Goal: Task Accomplishment & Management: Use online tool/utility

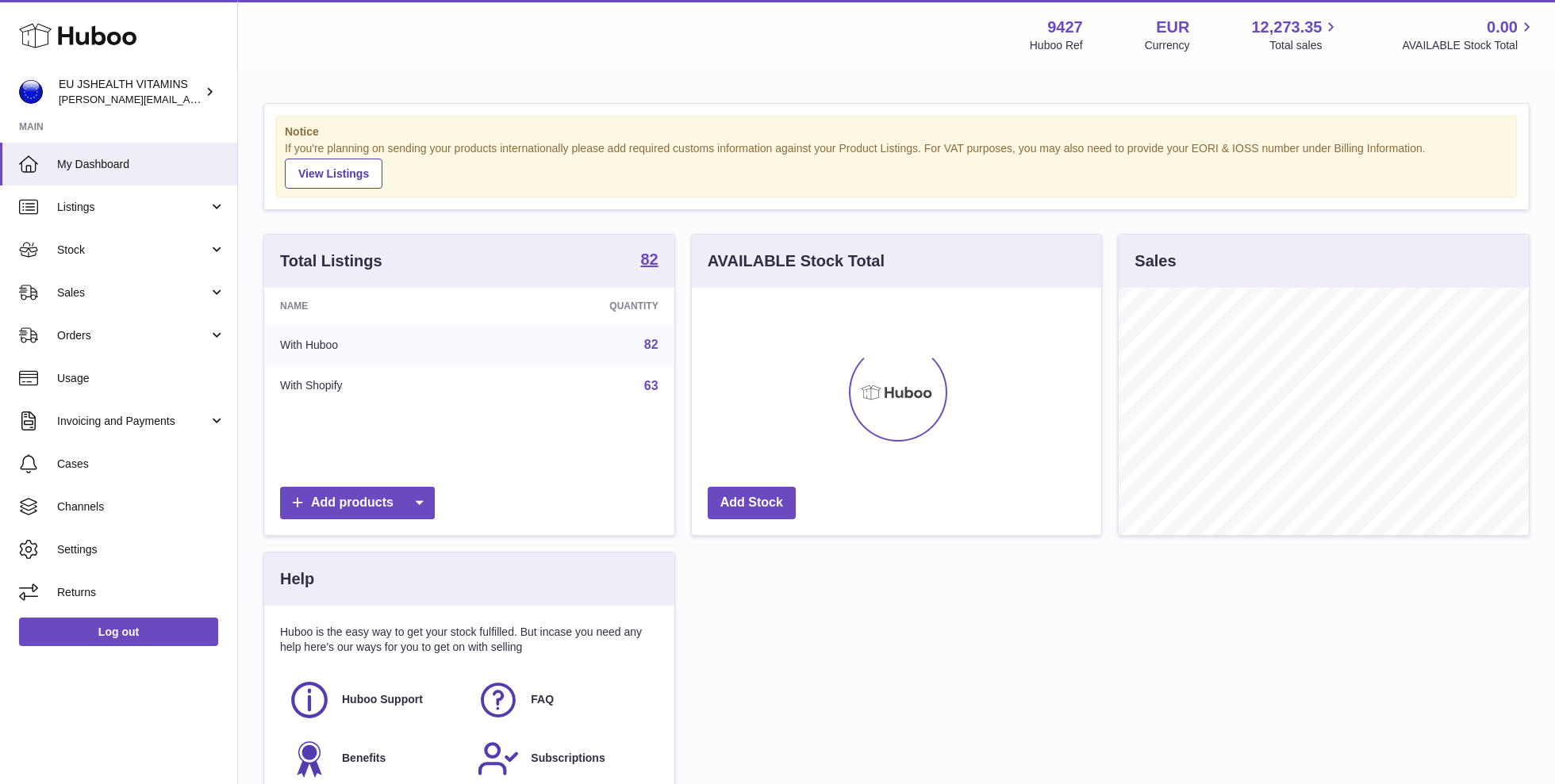
scroll to position [247, 410]
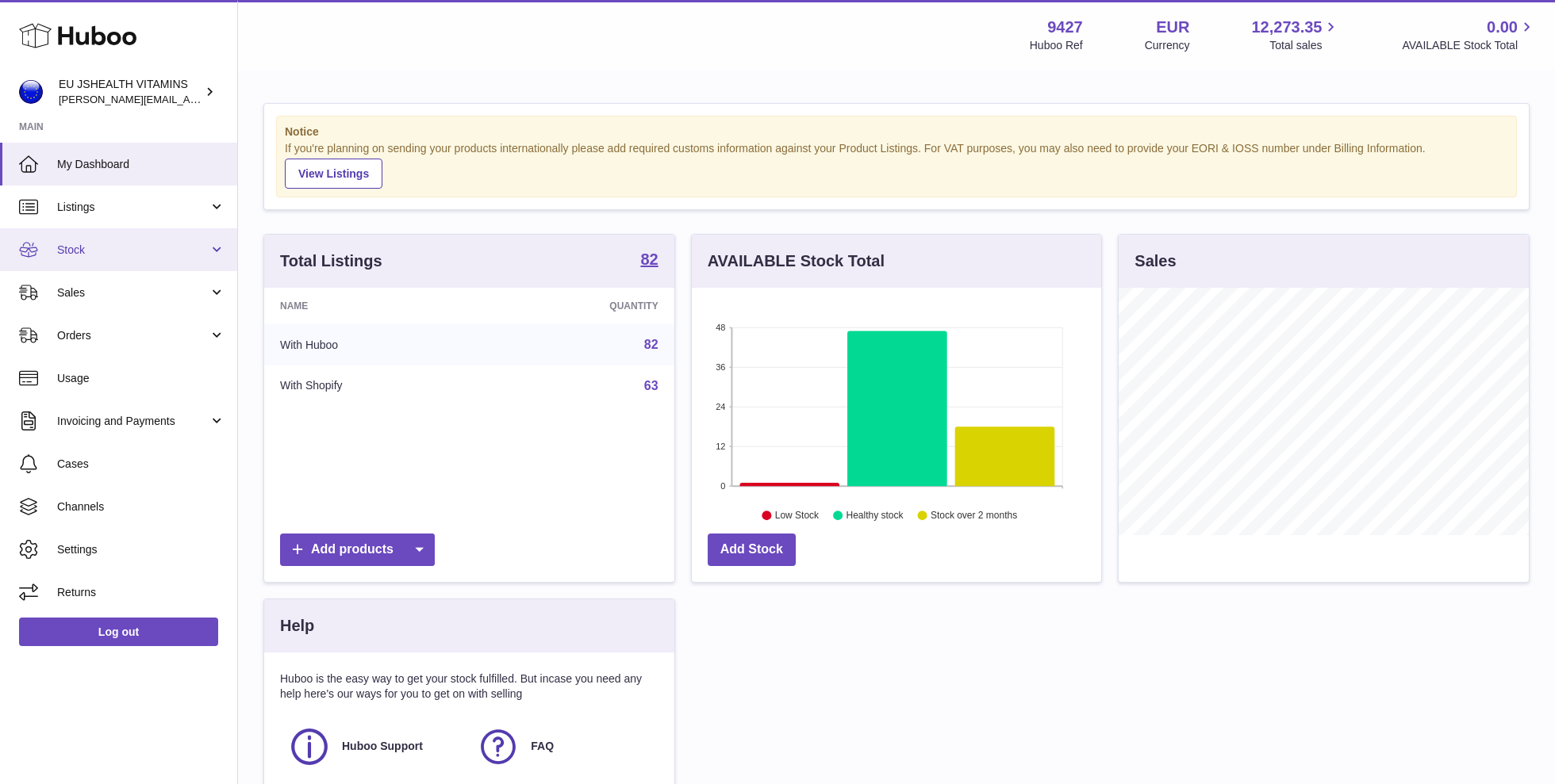
click at [113, 245] on span "Stock" at bounding box center [132, 250] width 152 height 15
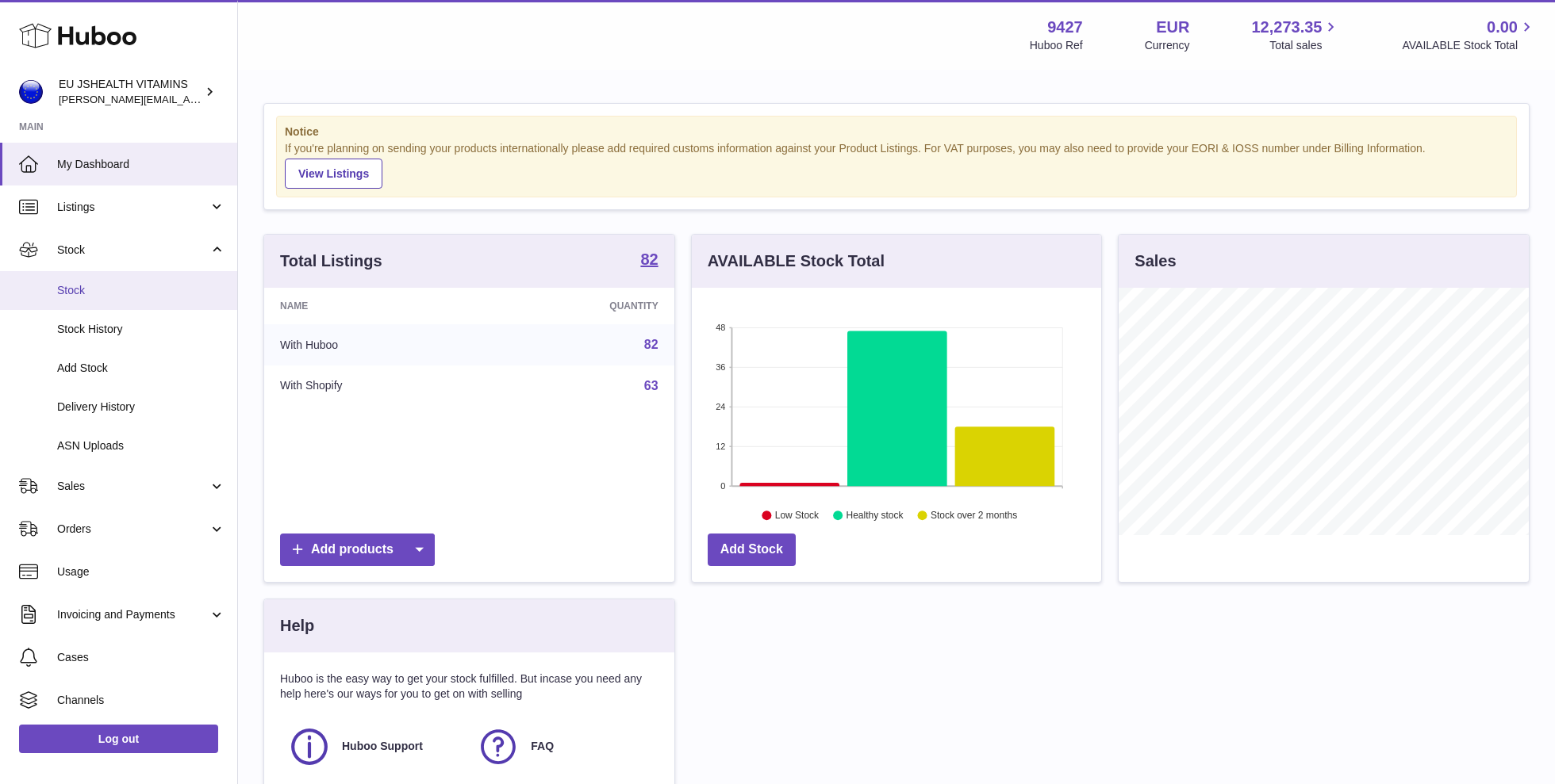
click at [115, 292] on span "Stock" at bounding box center [141, 290] width 169 height 15
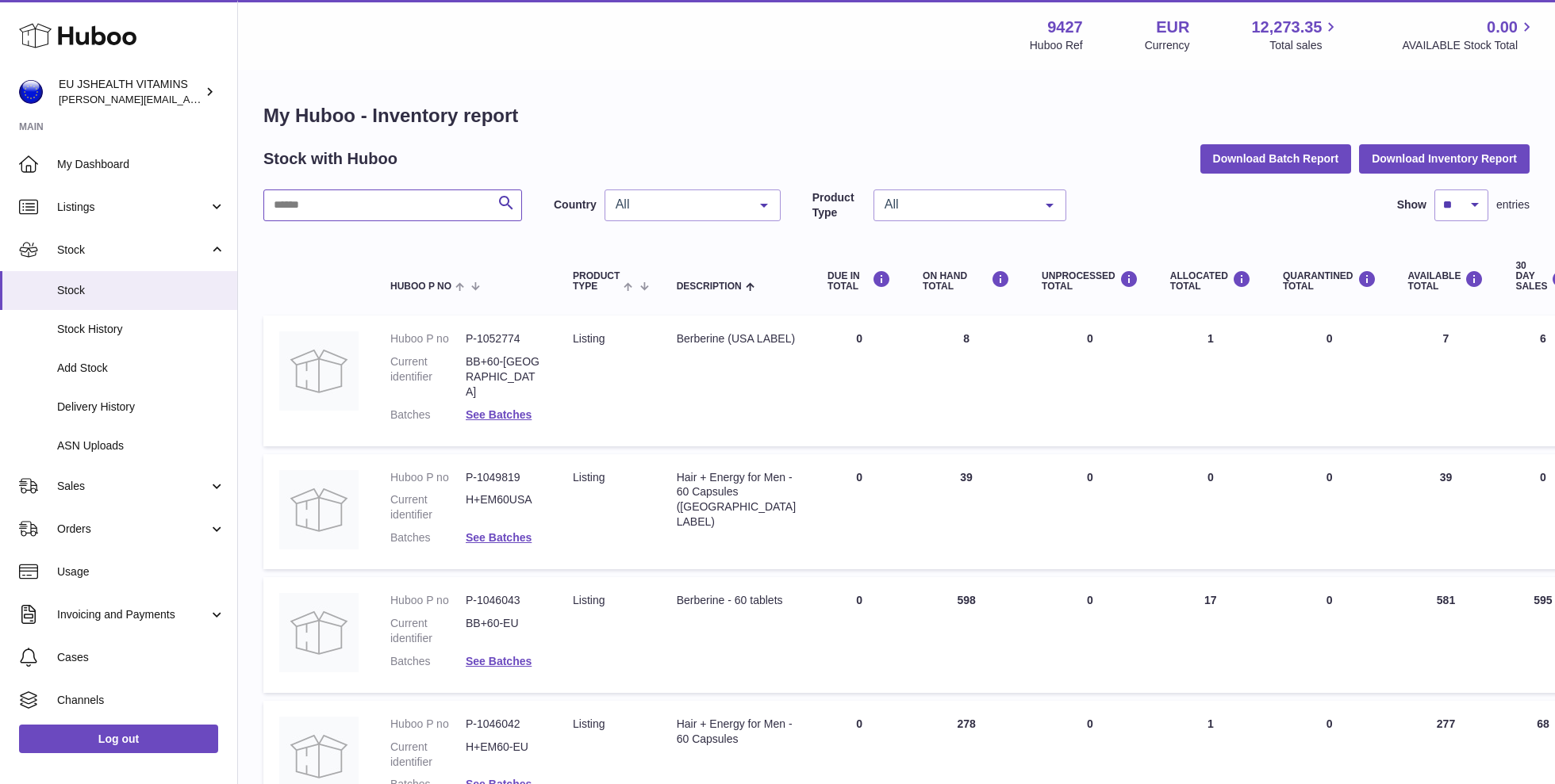
click at [447, 202] on input "text" at bounding box center [392, 205] width 258 height 32
type input "******"
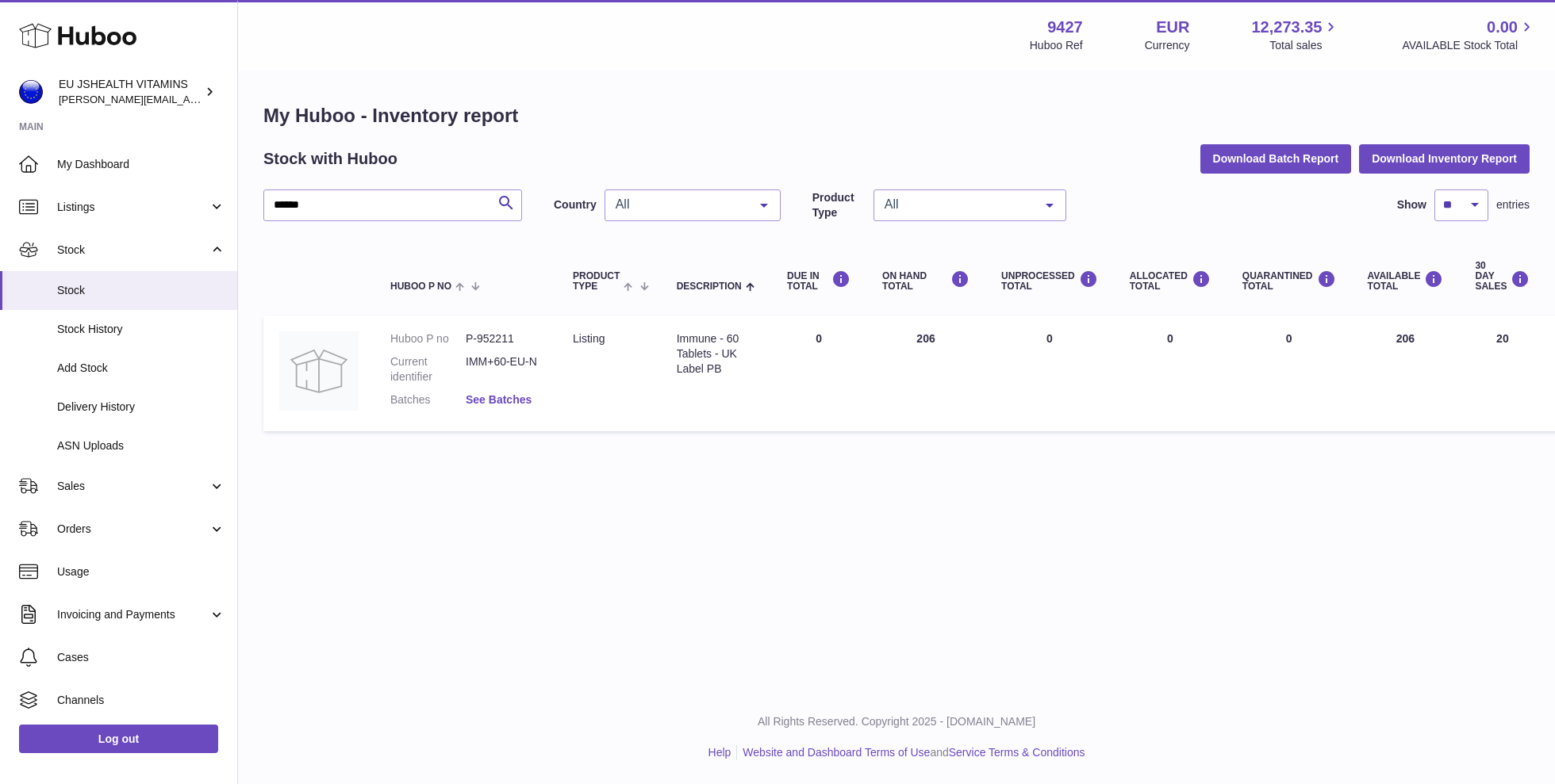
click at [511, 397] on link "See Batches" at bounding box center [498, 400] width 66 height 13
click at [686, 659] on div "× Batches Batch number Best before date On Hand [PERSON_NAME] recalled 121031 […" at bounding box center [777, 392] width 1555 height 784
